Goal: Task Accomplishment & Management: Complete application form

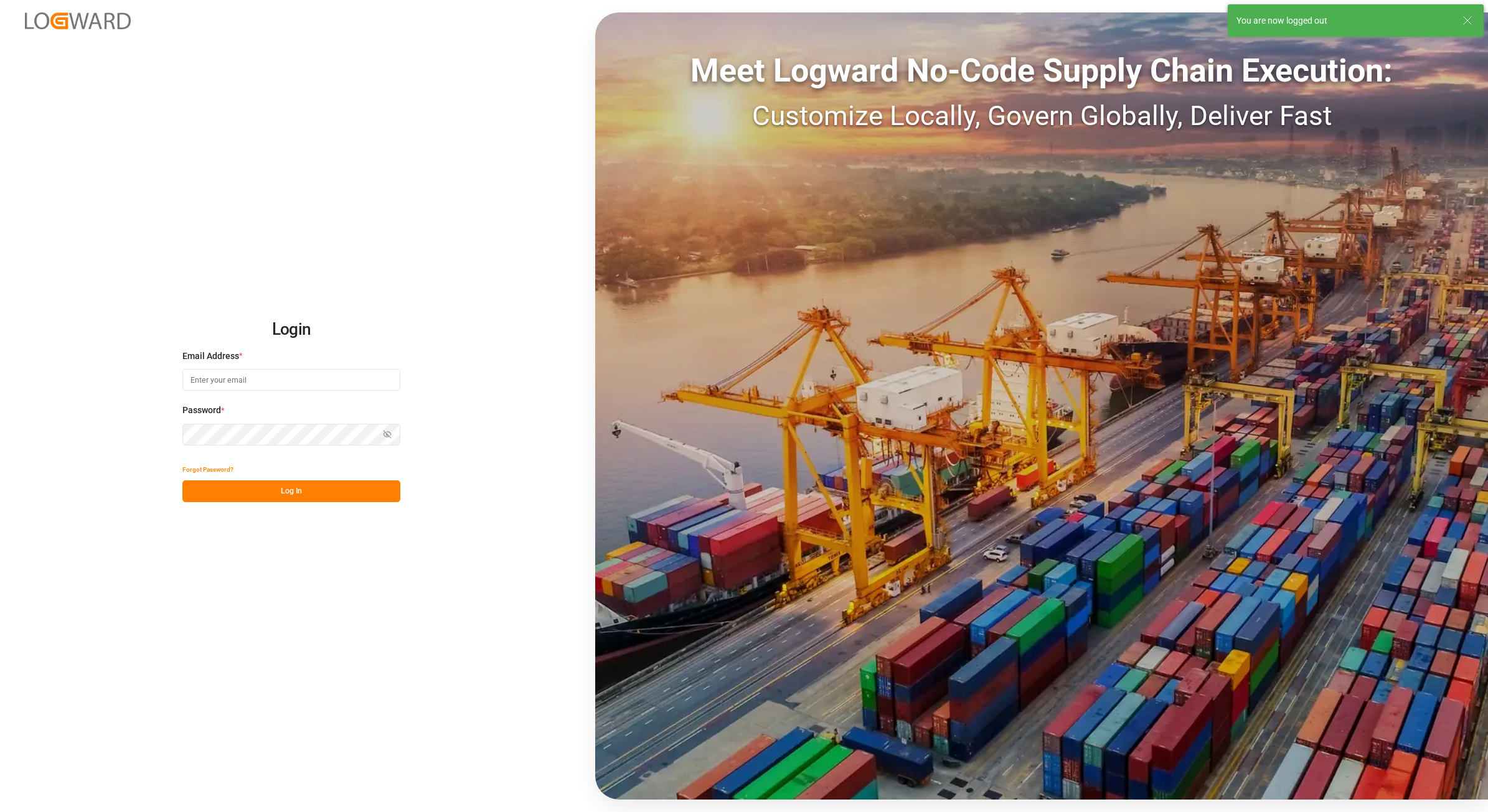
type input "[PERSON_NAME][EMAIL_ADDRESS][PERSON_NAME][DOMAIN_NAME]"
click at [290, 493] on button "Log In" at bounding box center [291, 491] width 218 height 22
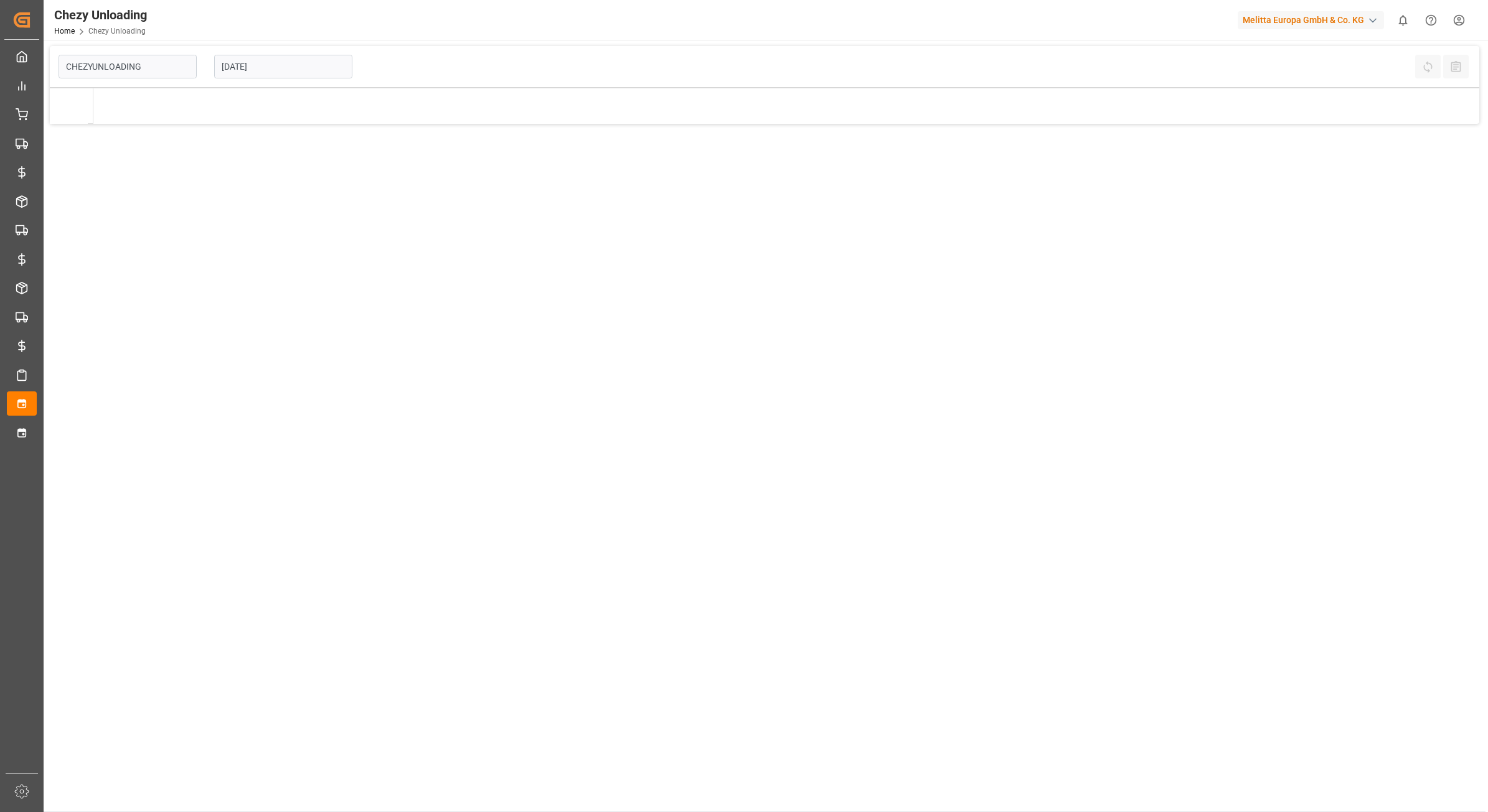
type input "Chezy Unloading"
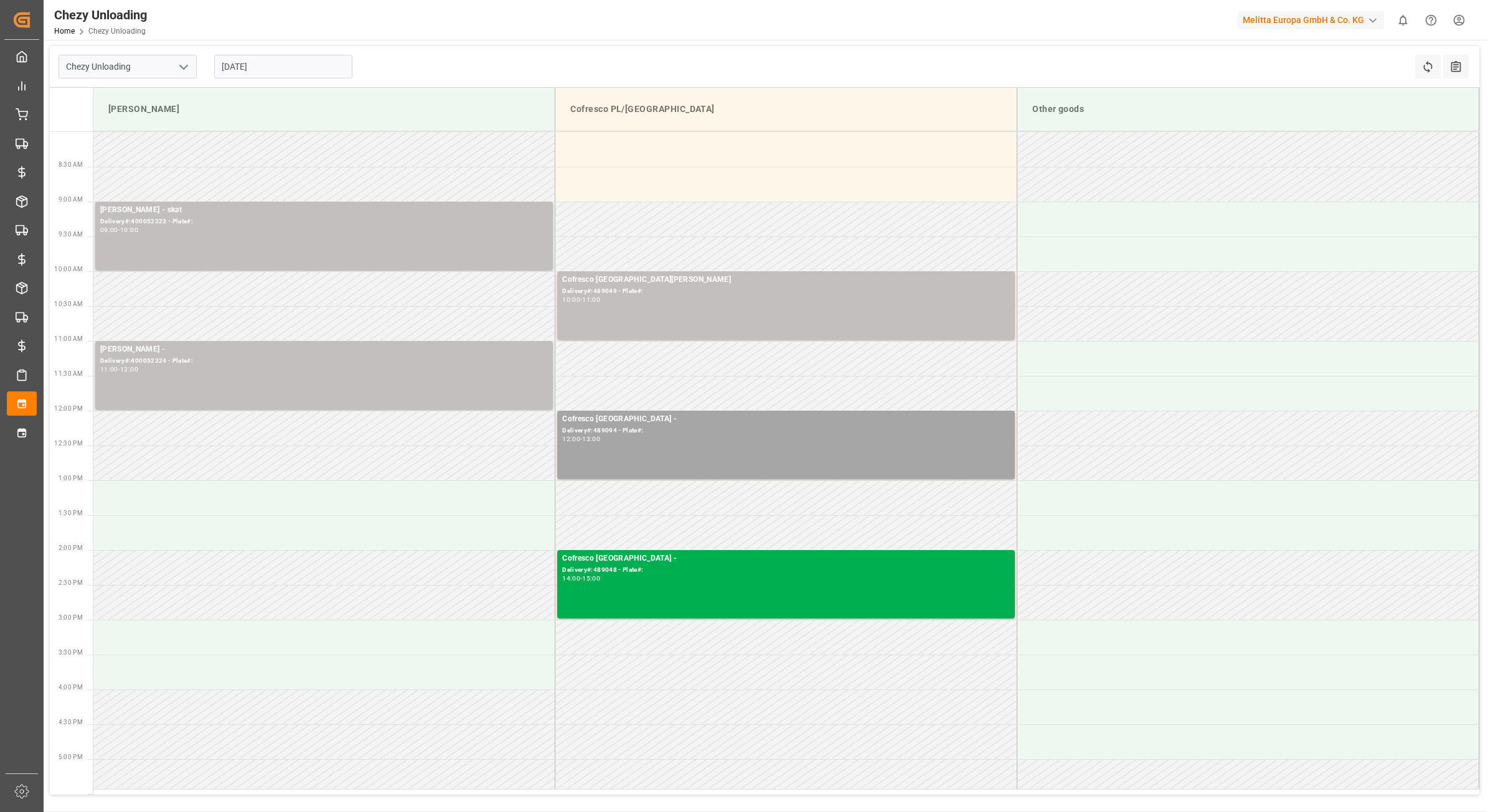
click at [424, 451] on td at bounding box center [324, 463] width 462 height 35
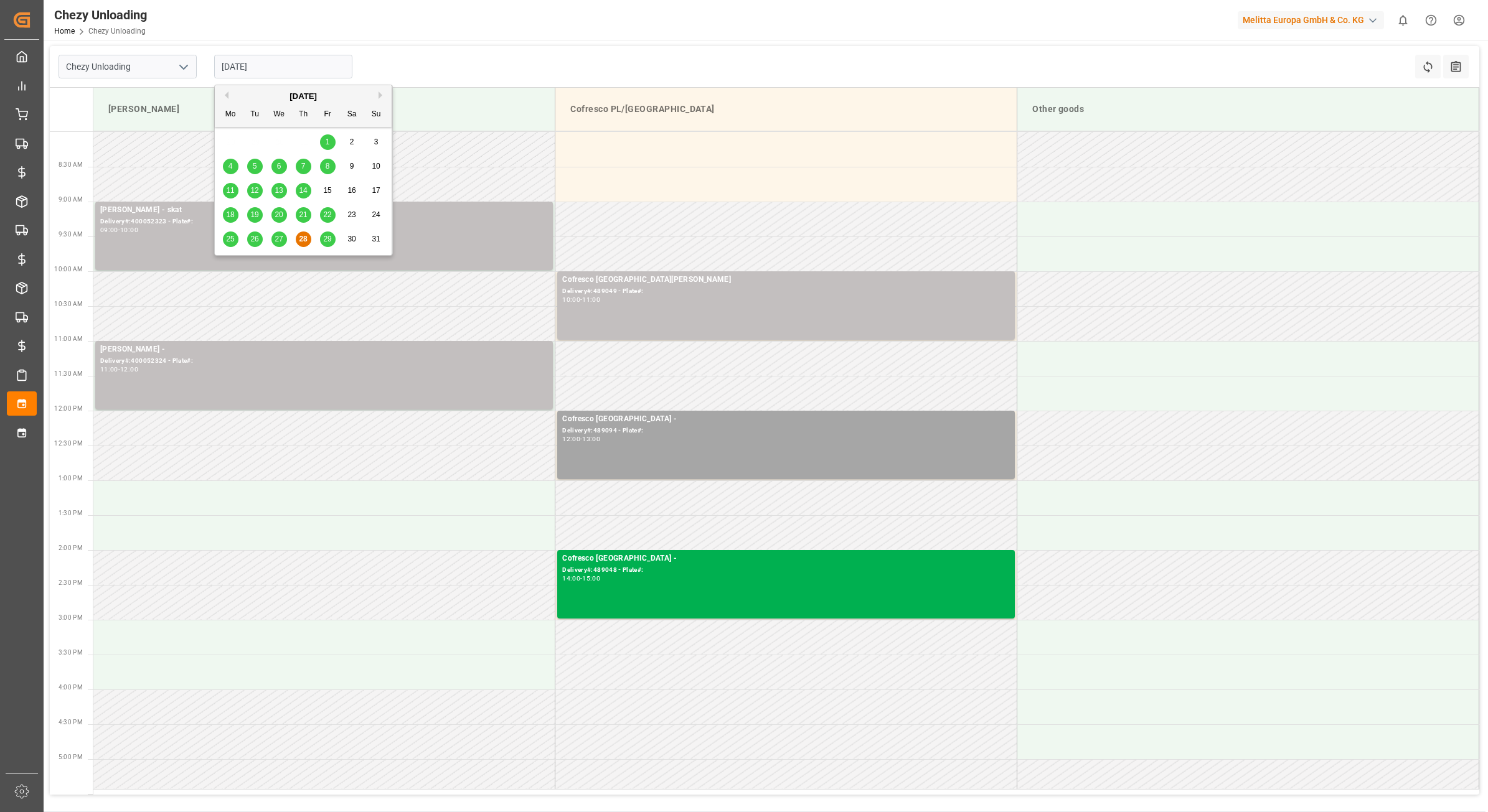
click at [297, 73] on input "[DATE]" at bounding box center [283, 66] width 138 height 24
click at [330, 243] on span "29" at bounding box center [327, 239] width 8 height 9
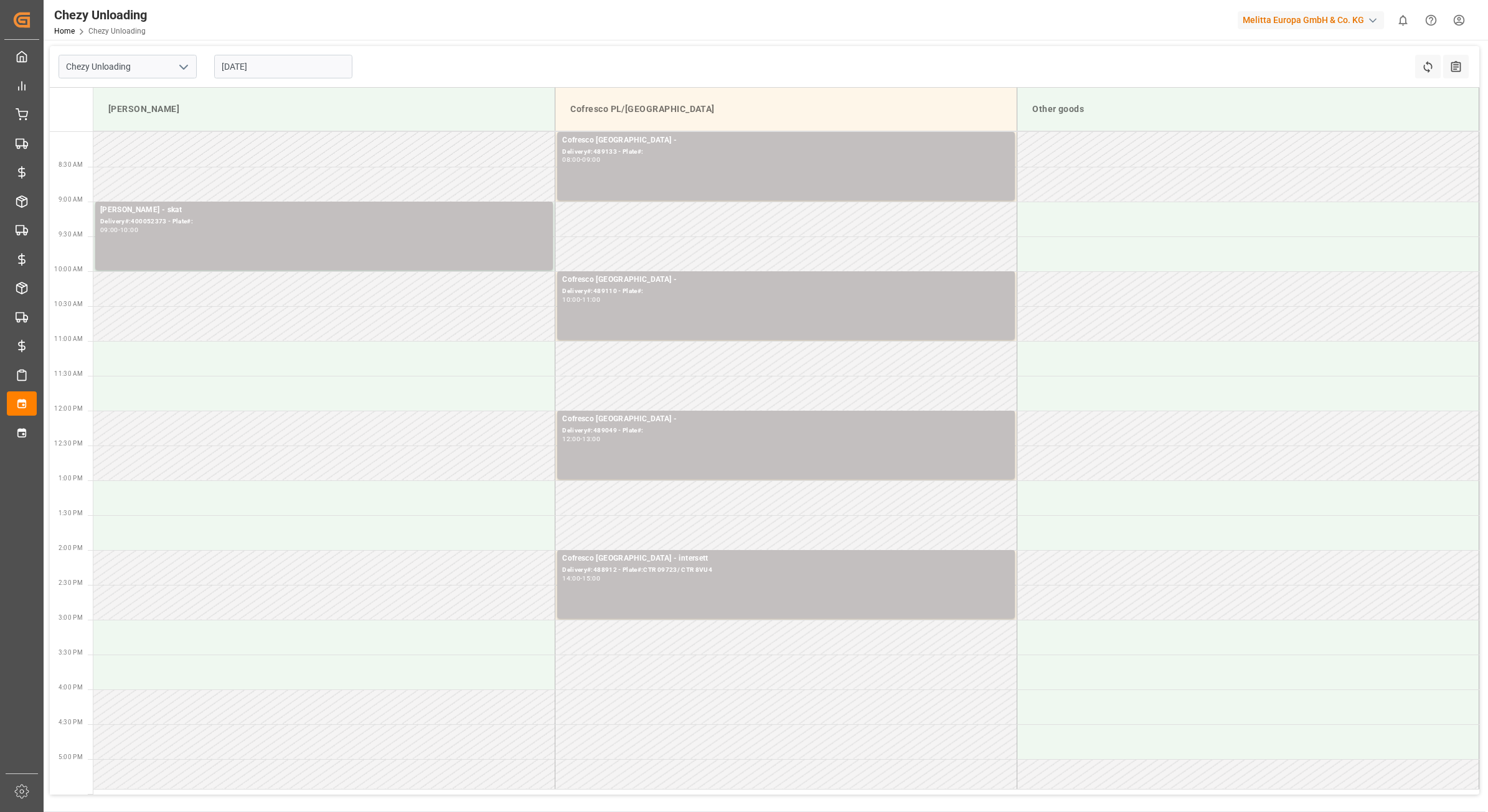
click at [288, 70] on input "[DATE]" at bounding box center [283, 66] width 138 height 24
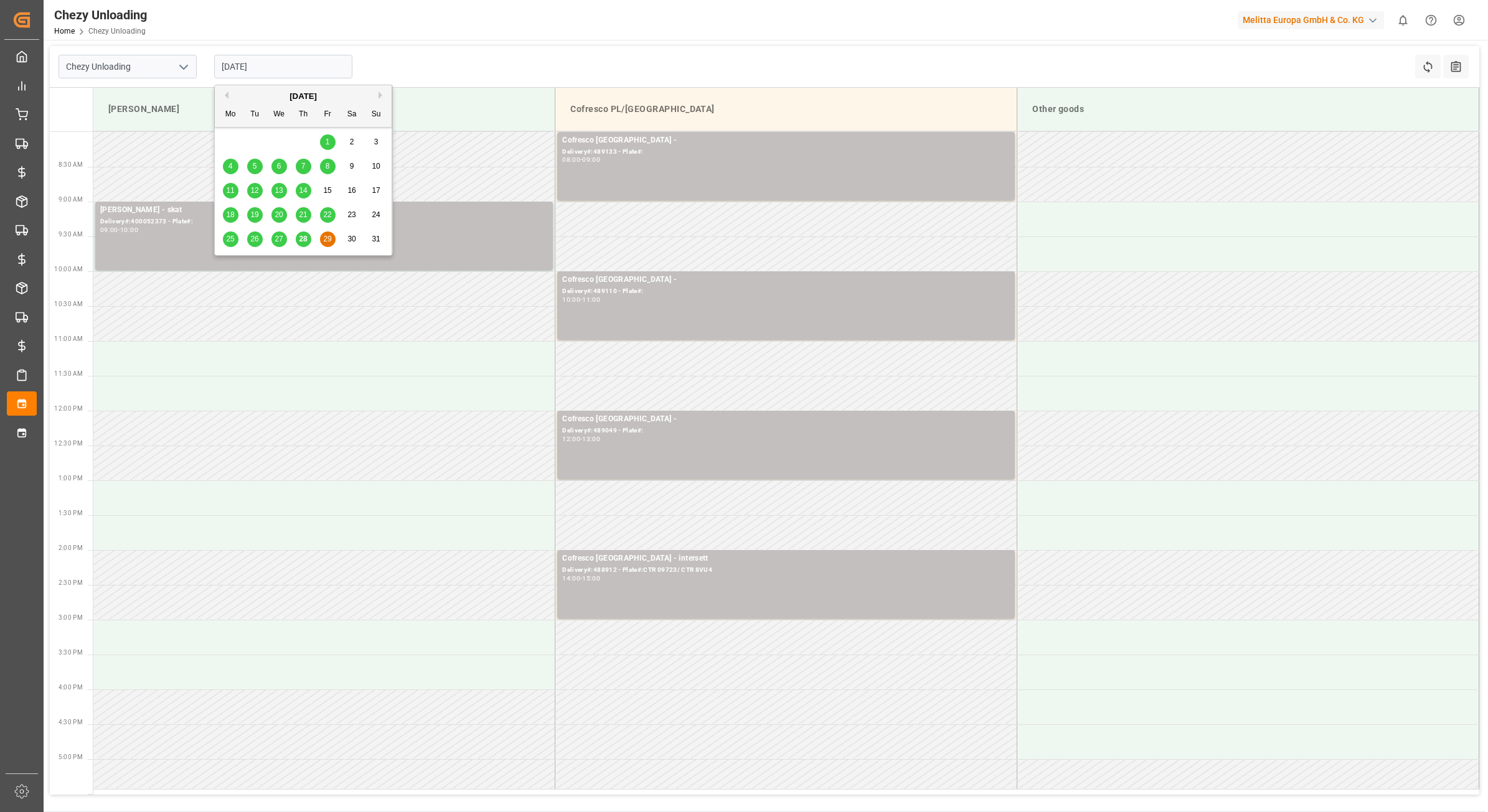
click at [382, 95] on button "Next Month" at bounding box center [382, 95] width 8 height 8
click at [232, 143] on span "1" at bounding box center [231, 142] width 4 height 9
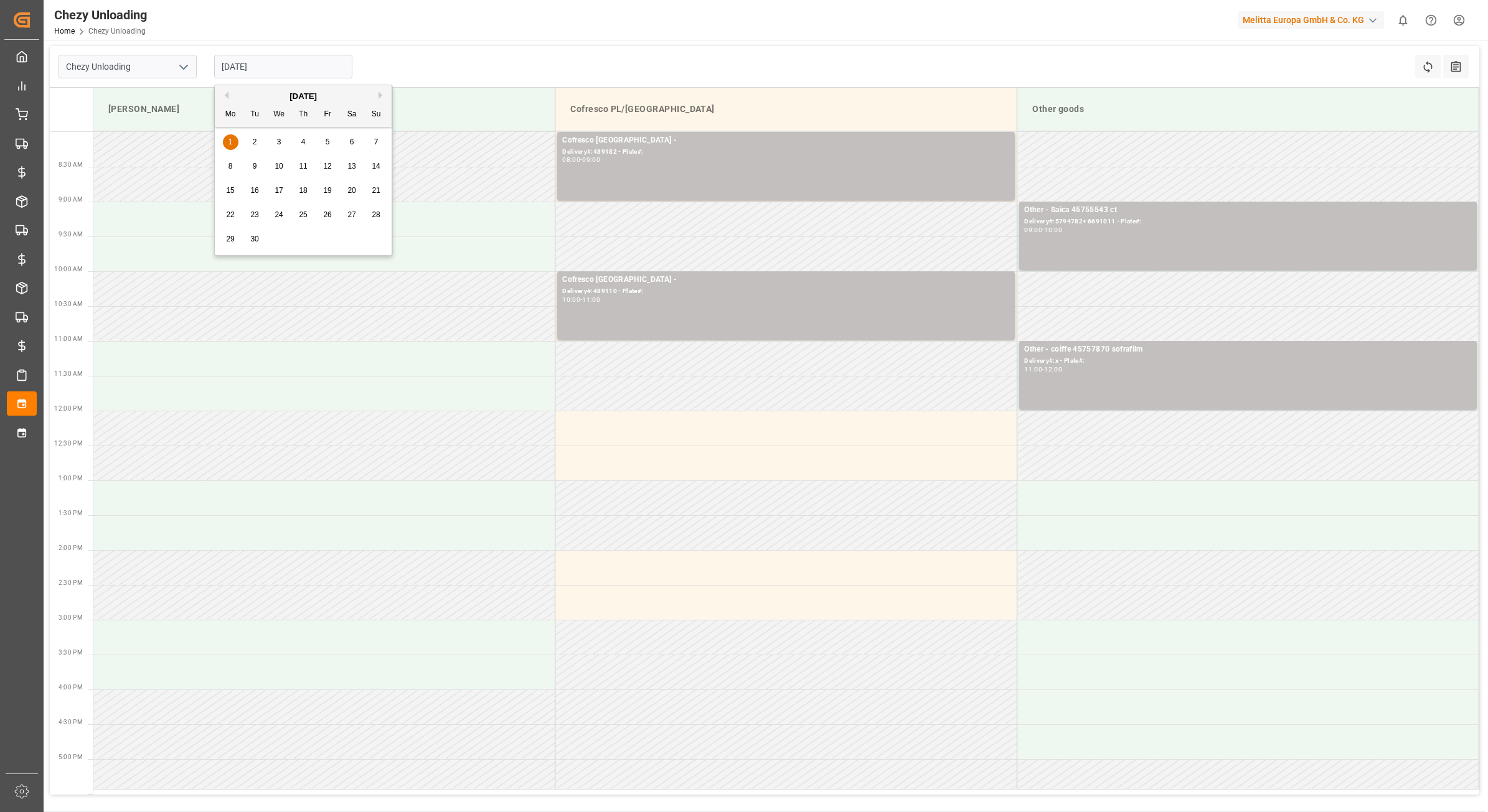
click at [304, 71] on input "[DATE]" at bounding box center [283, 66] width 138 height 24
click at [253, 148] on div "2" at bounding box center [255, 142] width 15 height 15
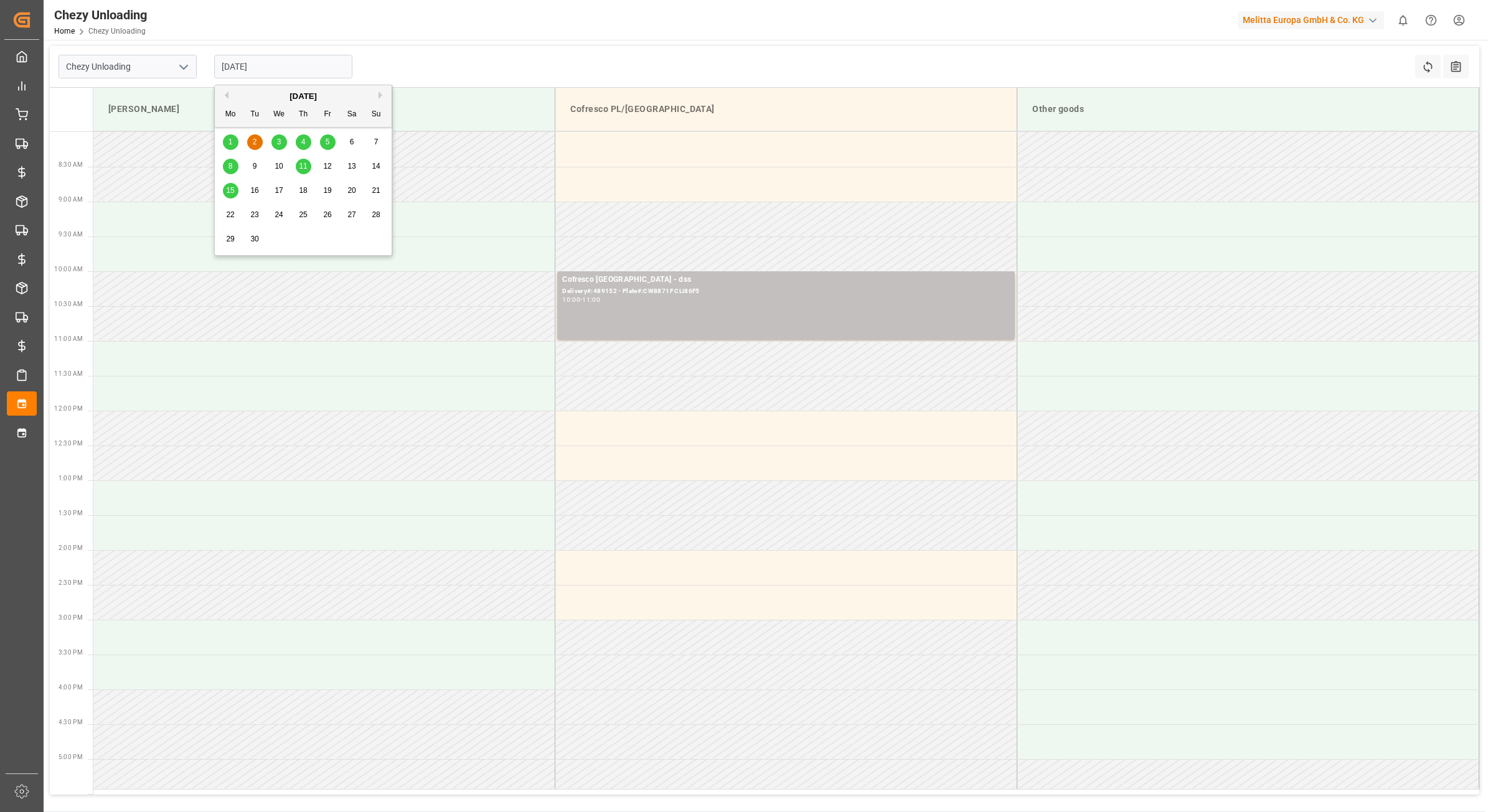
click at [270, 64] on input "[DATE]" at bounding box center [283, 66] width 138 height 24
click at [277, 145] on span "3" at bounding box center [279, 142] width 4 height 9
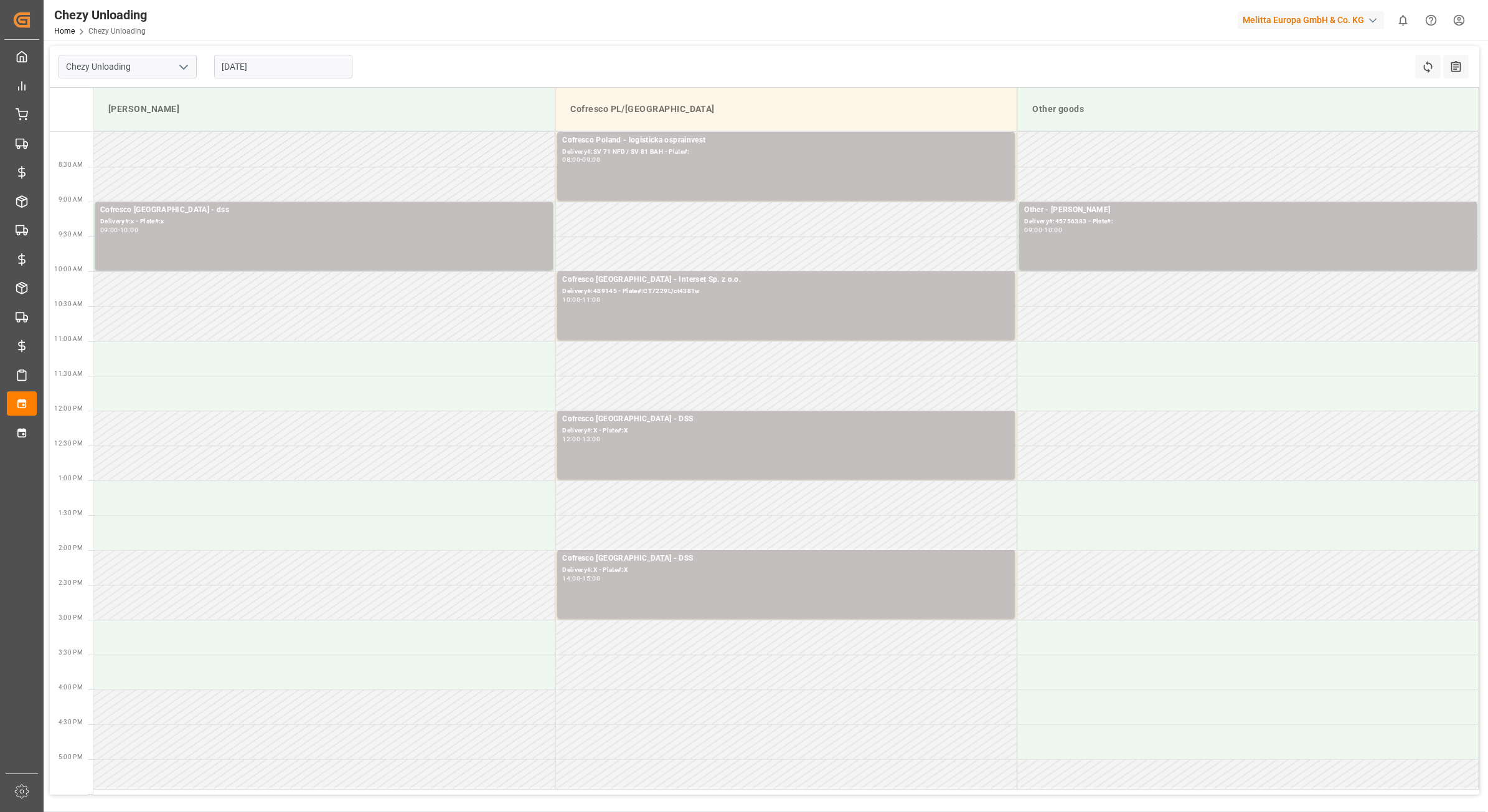
click at [290, 69] on input "[DATE]" at bounding box center [283, 66] width 138 height 24
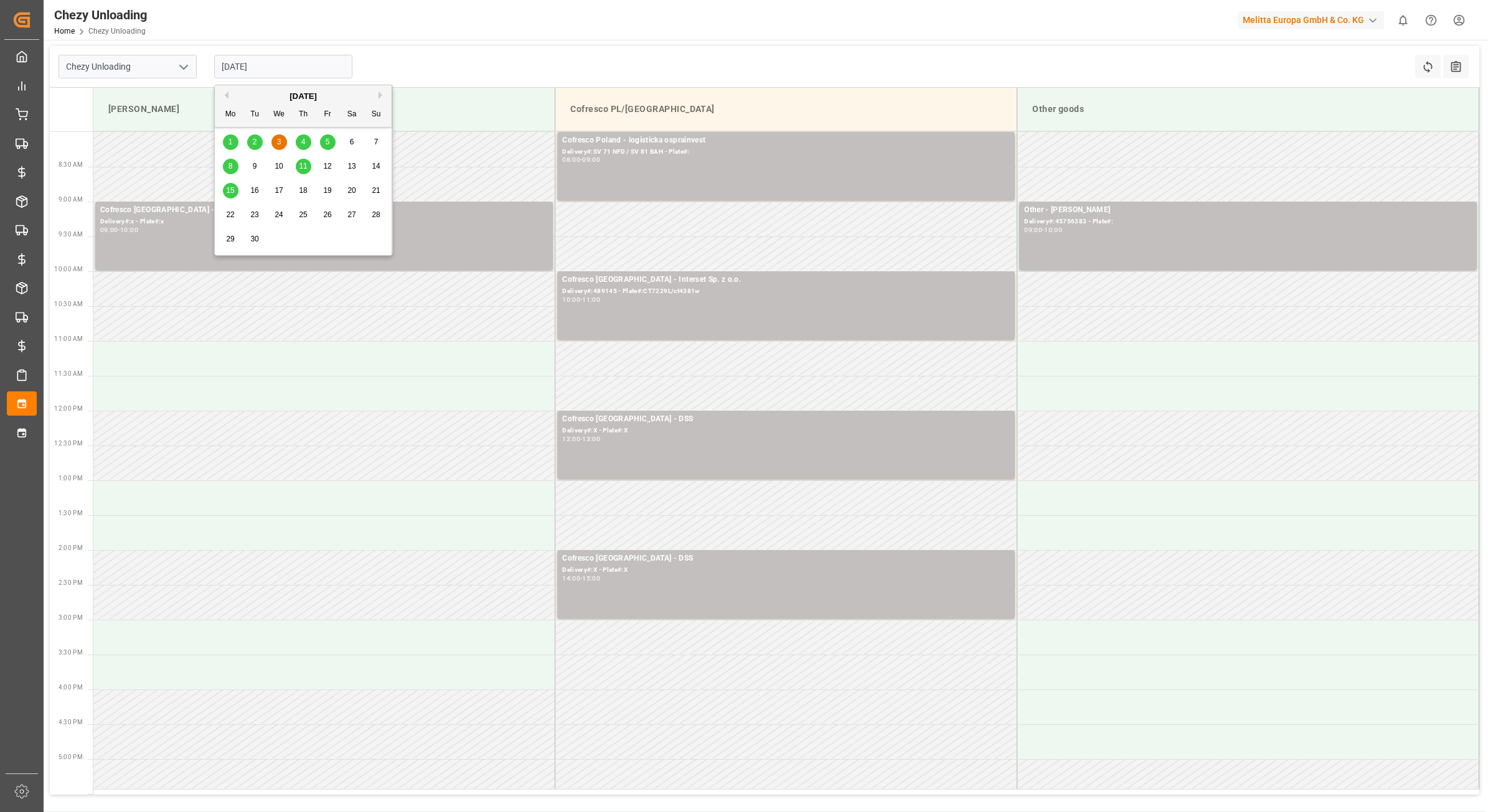
click at [303, 145] on span "4" at bounding box center [303, 142] width 4 height 9
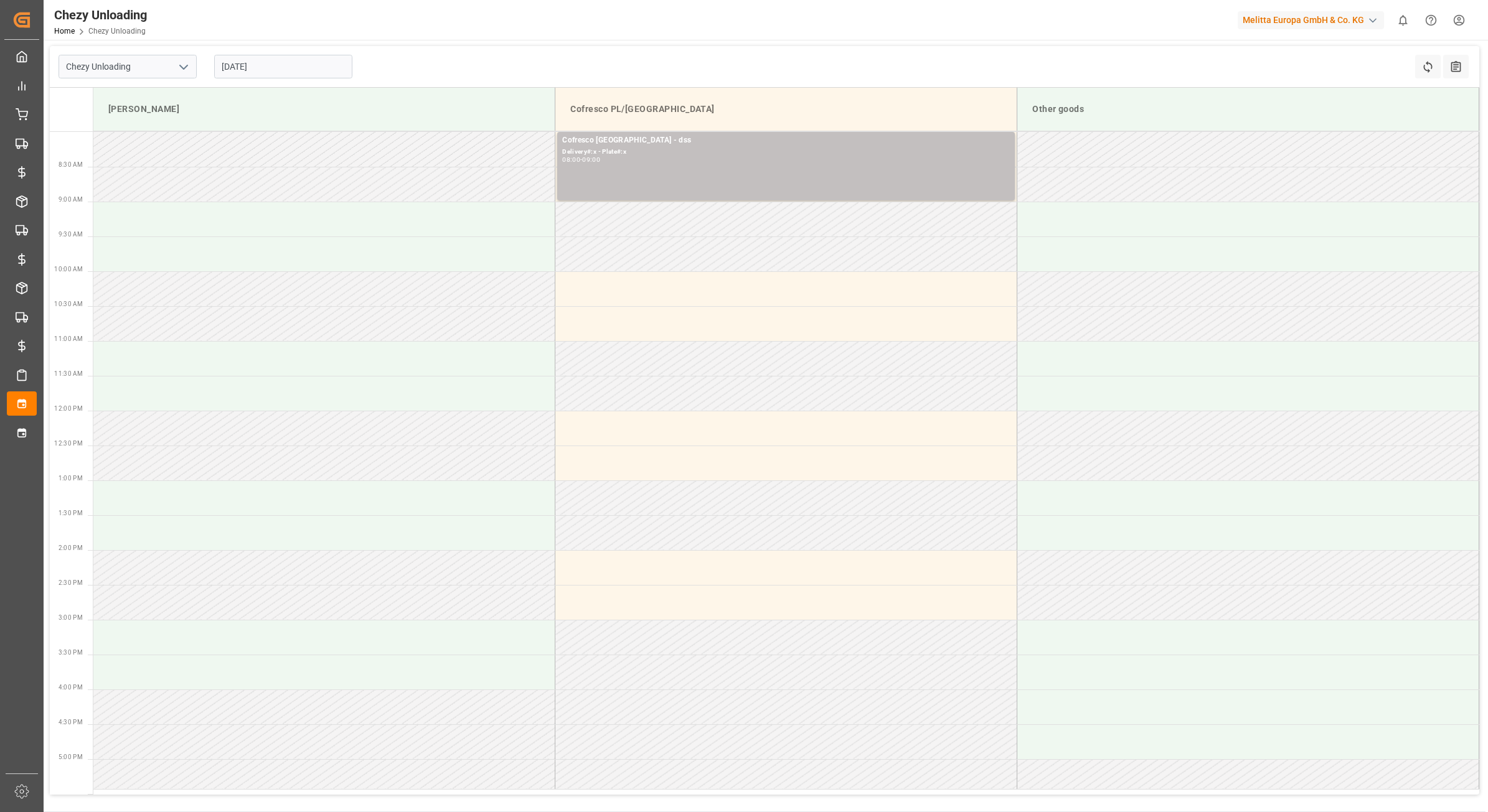
click at [304, 85] on div "[DATE]" at bounding box center [283, 67] width 155 height 41
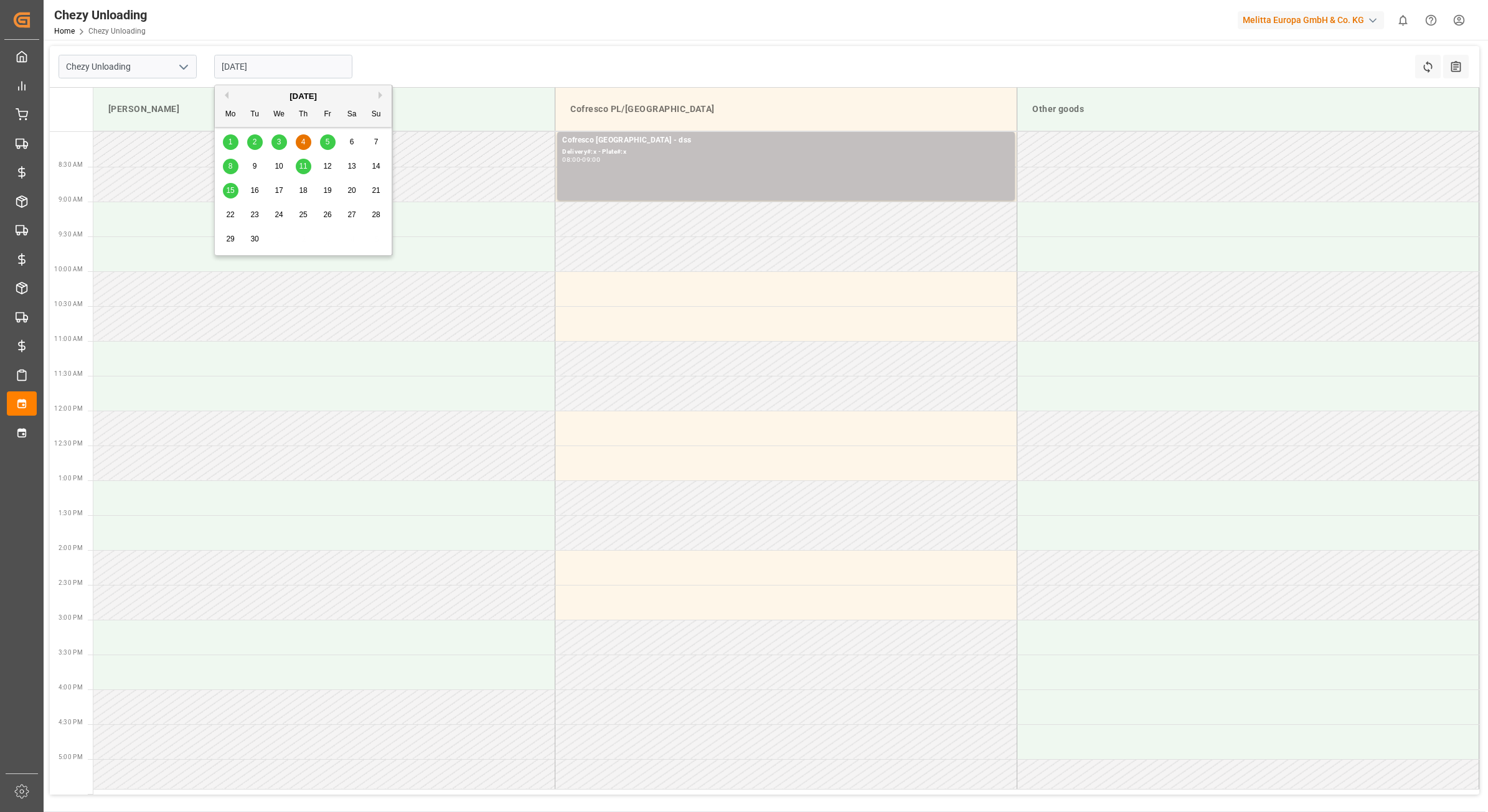
click at [302, 73] on input "[DATE]" at bounding box center [283, 66] width 138 height 24
click at [320, 145] on div "5" at bounding box center [328, 142] width 15 height 15
type input "[DATE]"
